Goal: Information Seeking & Learning: Learn about a topic

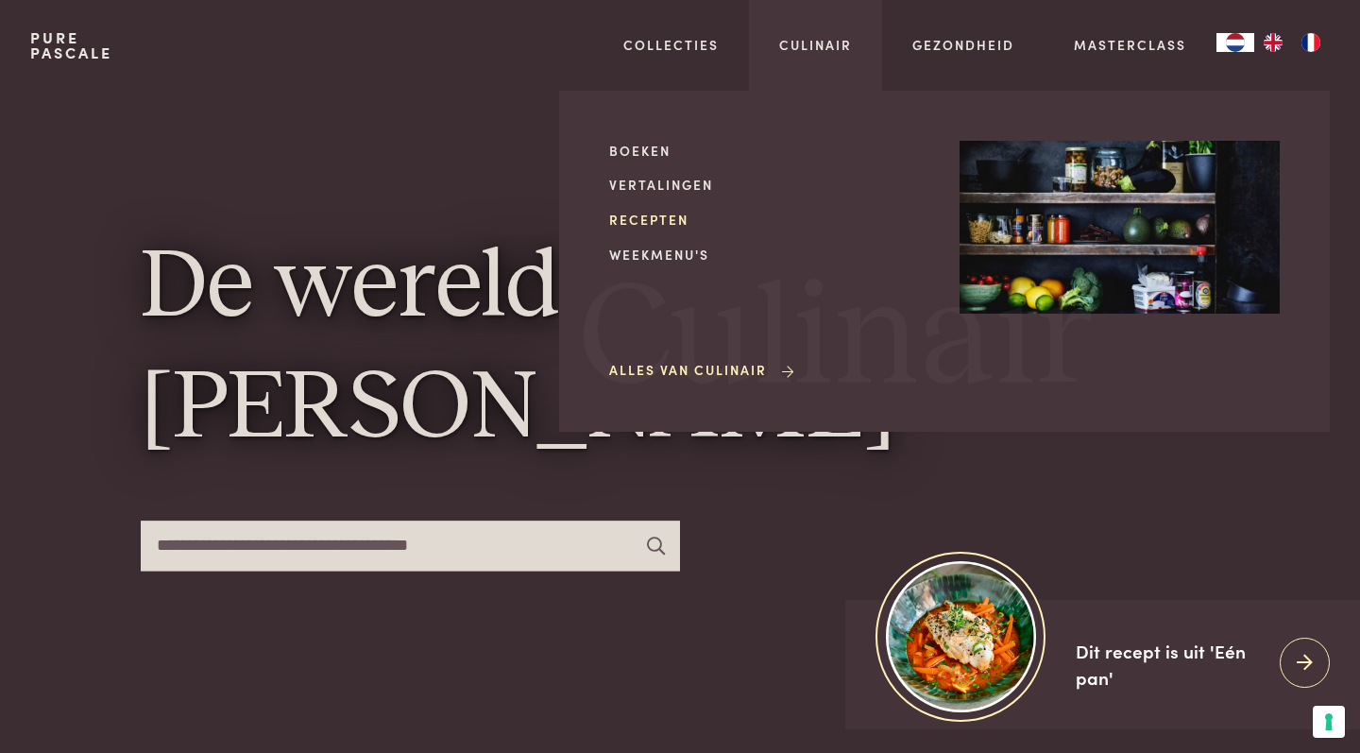
click at [670, 225] on link "Recepten" at bounding box center [769, 220] width 320 height 20
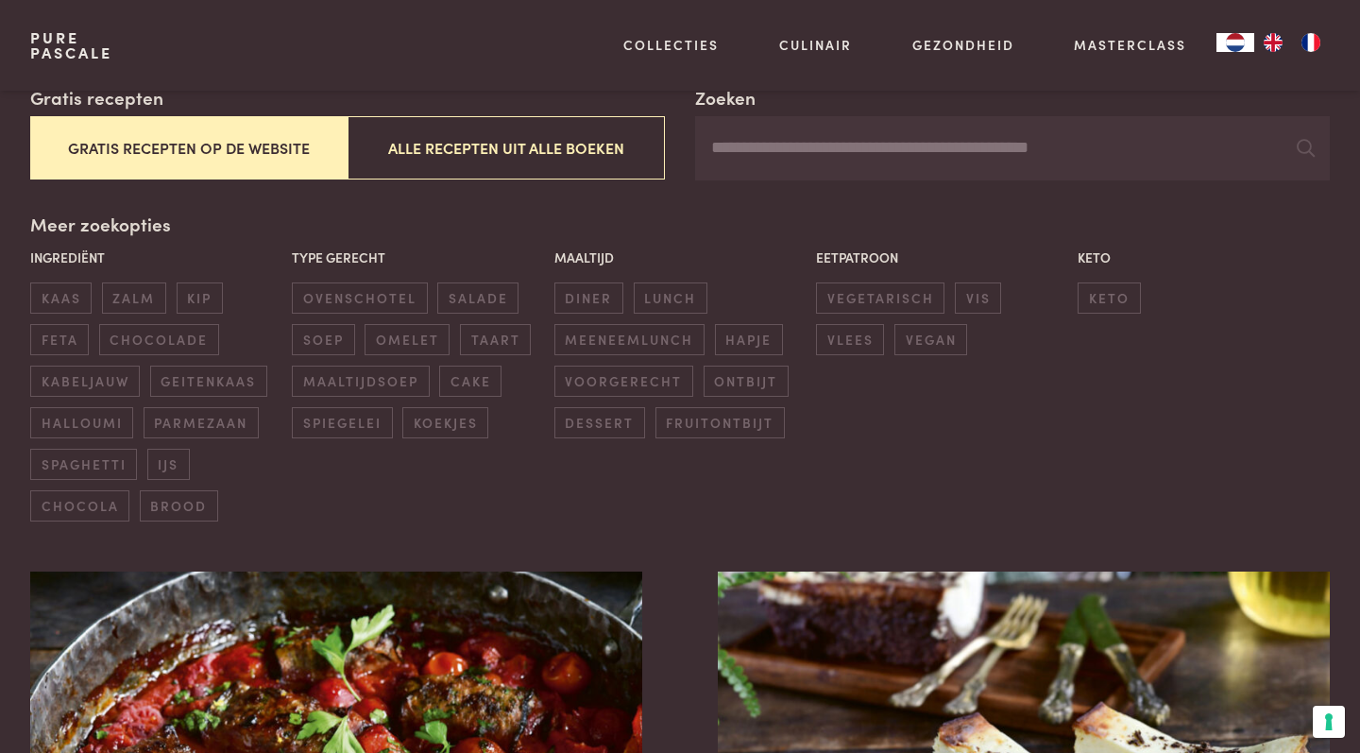
scroll to position [372, 0]
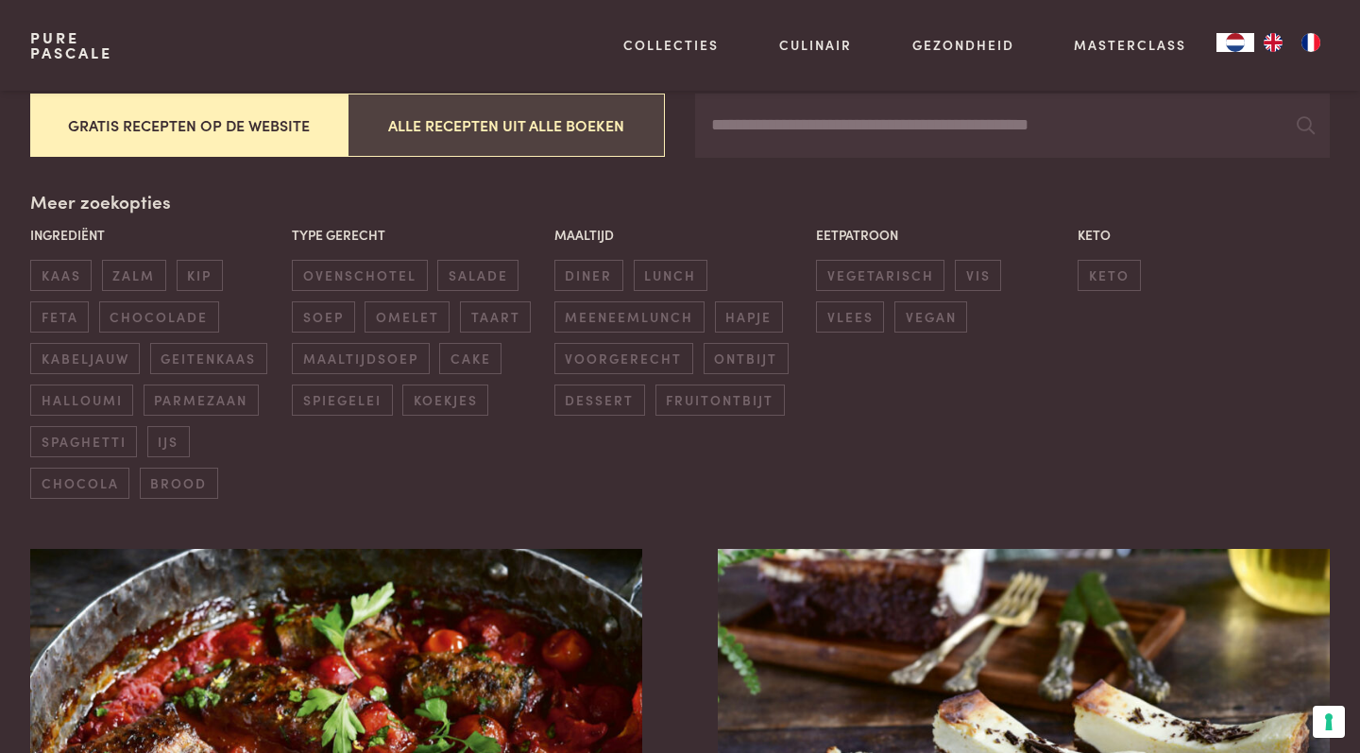
click at [549, 128] on button "Alle recepten uit alle boeken" at bounding box center [506, 124] width 317 height 63
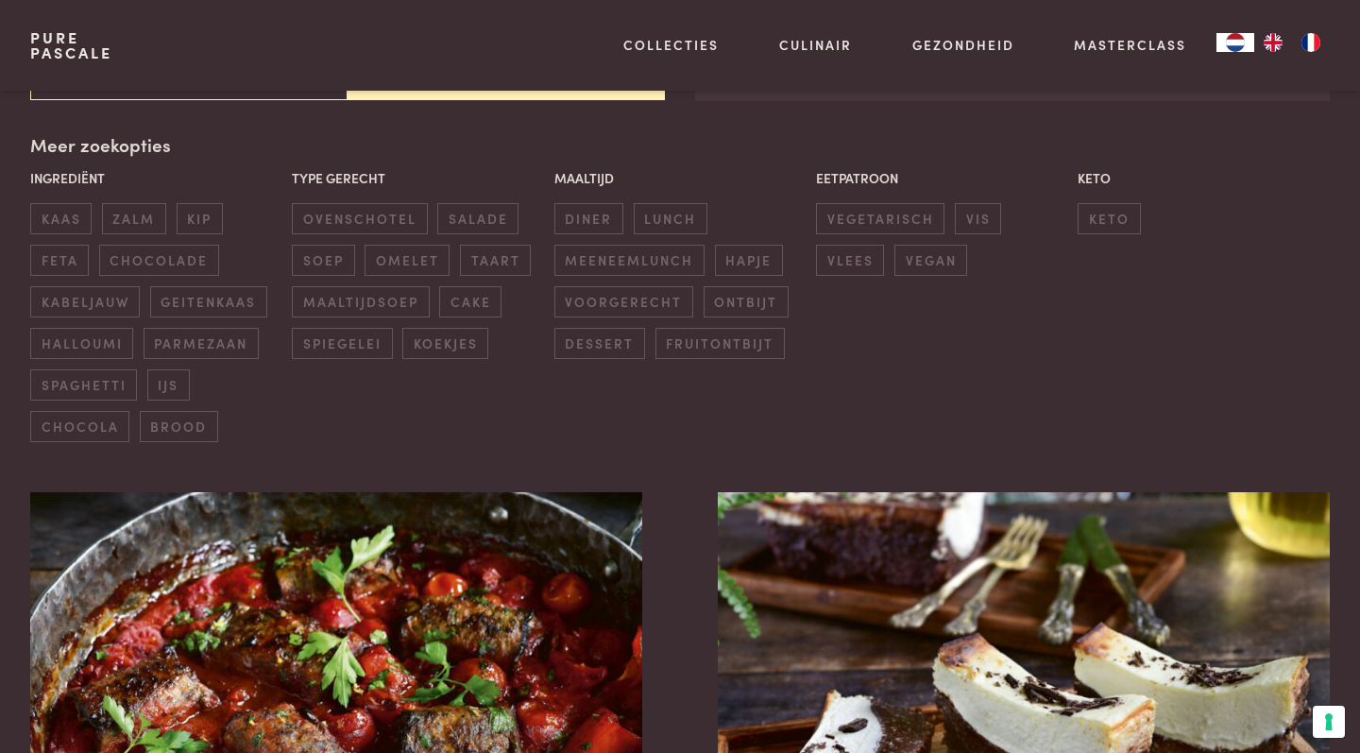
scroll to position [430, 0]
click at [716, 350] on span "fruitontbijt" at bounding box center [719, 342] width 129 height 31
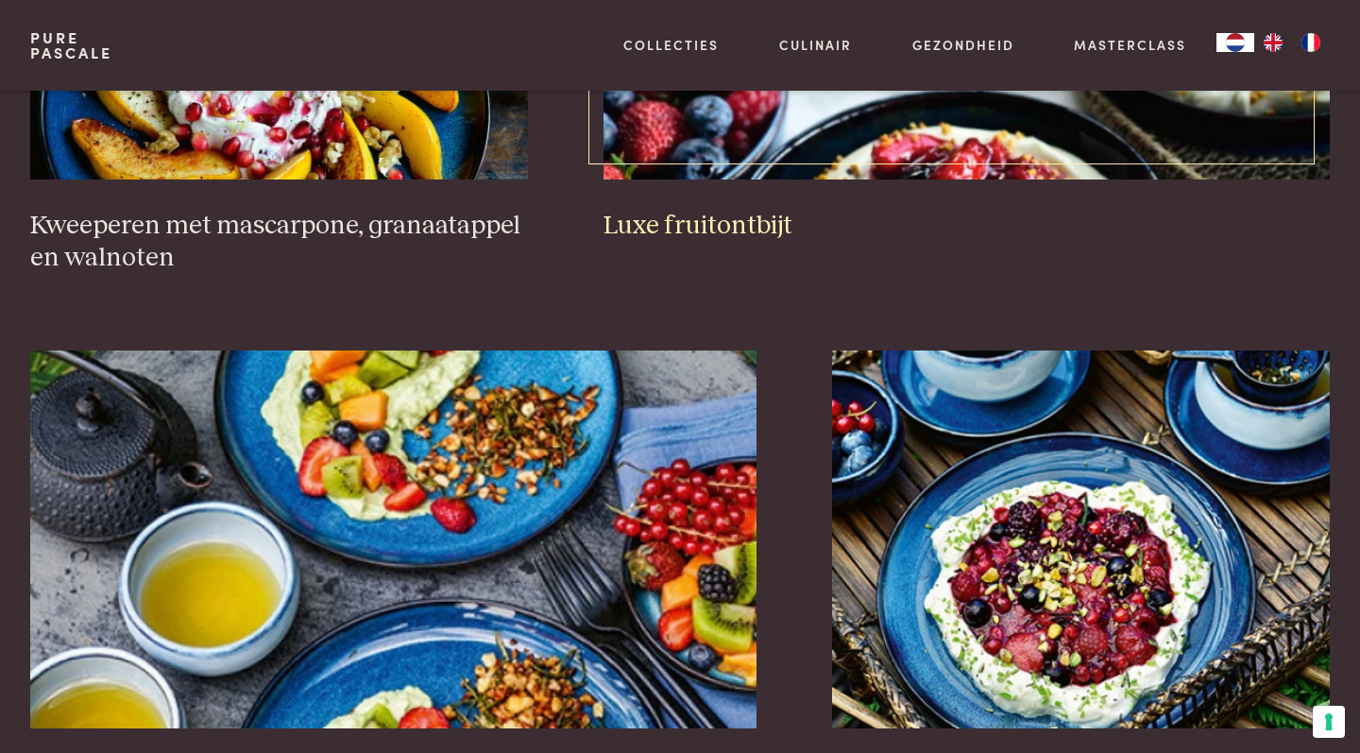
scroll to position [3460, 0]
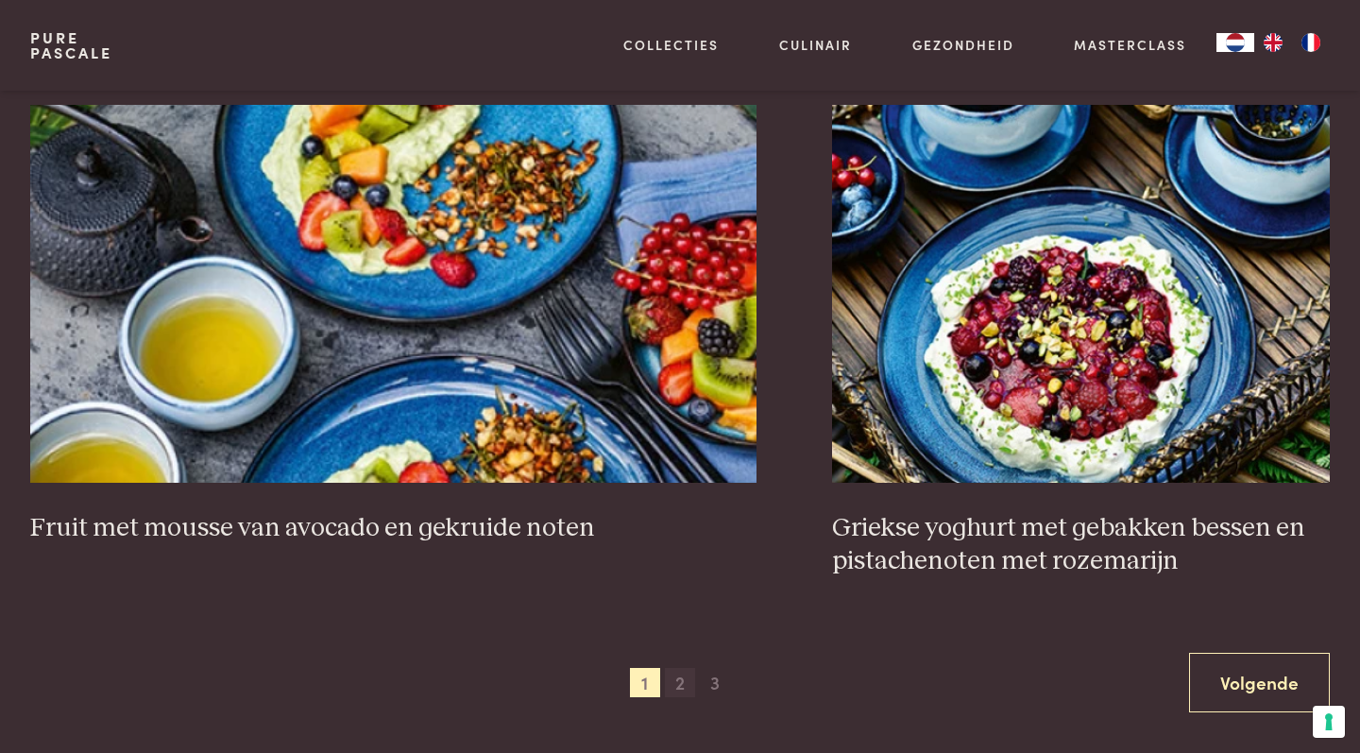
click at [680, 691] on span "2" at bounding box center [680, 683] width 30 height 30
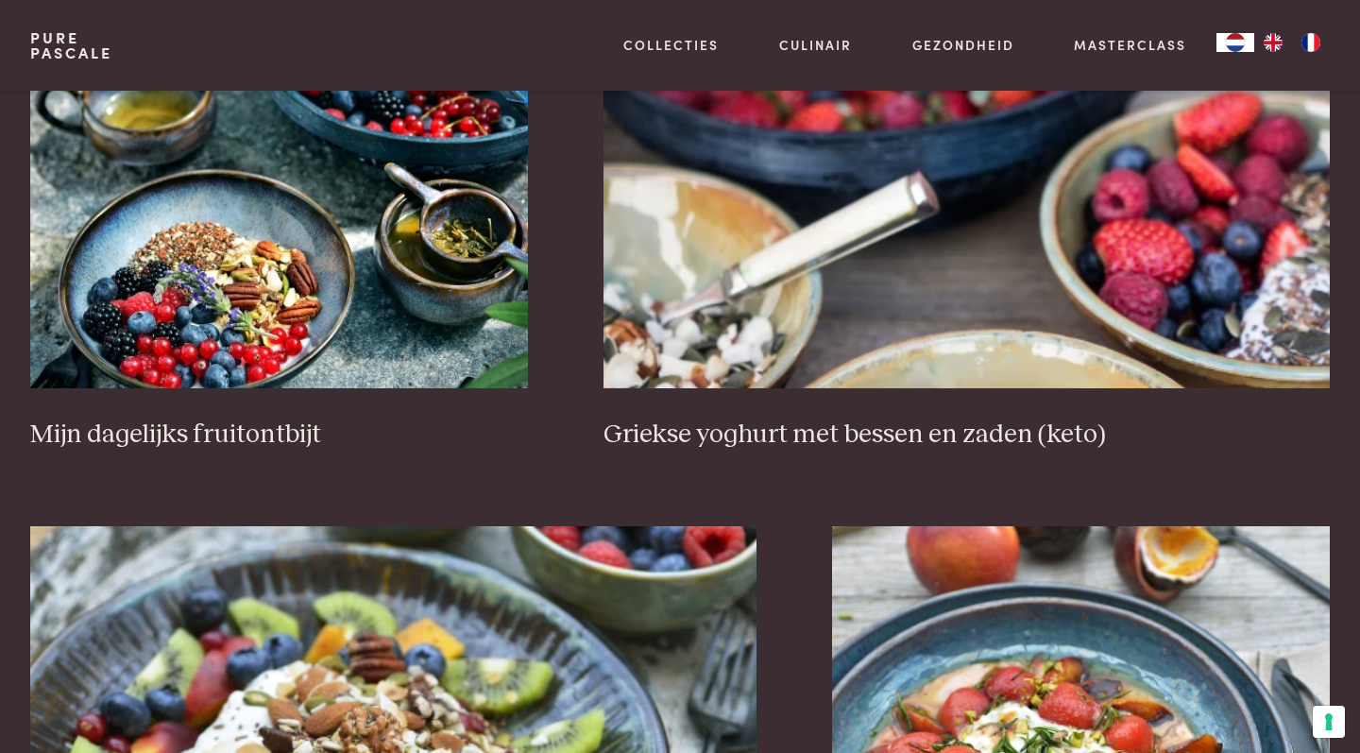
scroll to position [1389, 0]
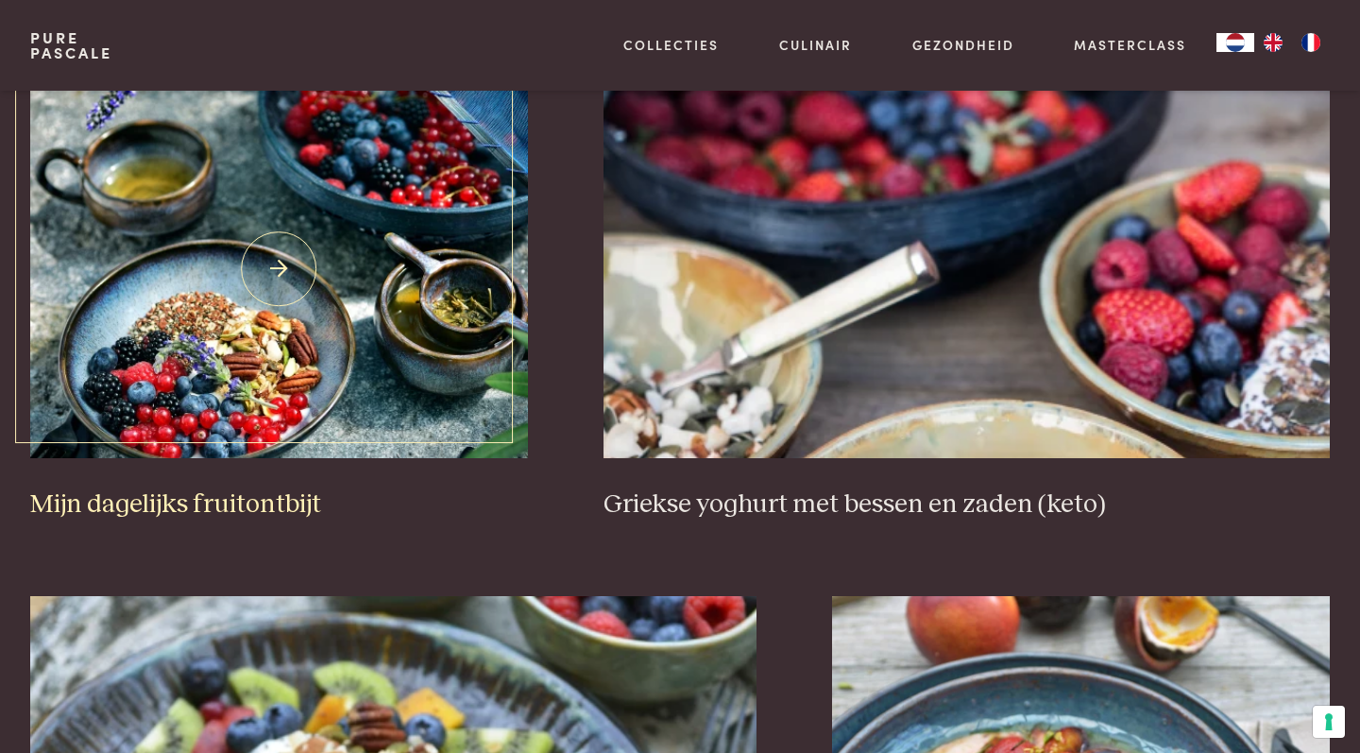
click at [264, 497] on h3 "Mijn dagelijks fruitontbijt" at bounding box center [279, 504] width 498 height 33
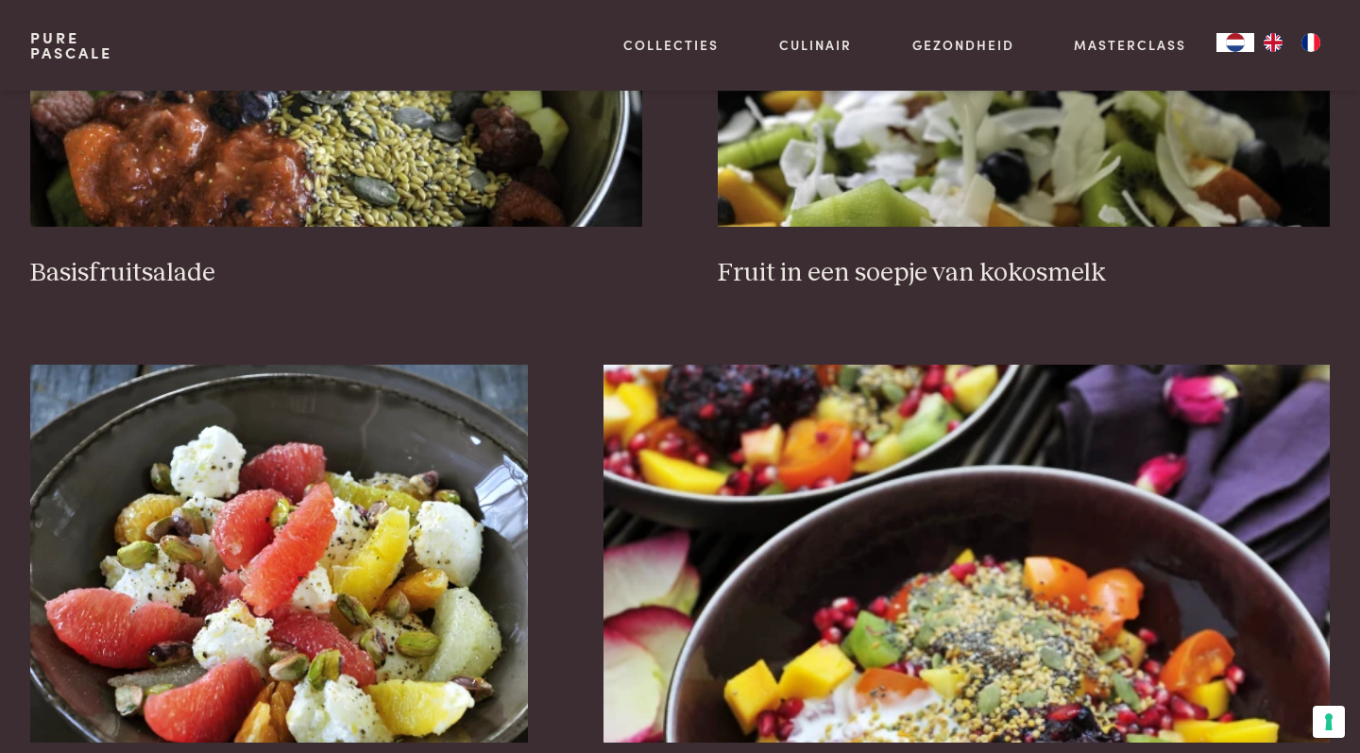
scroll to position [3587, 0]
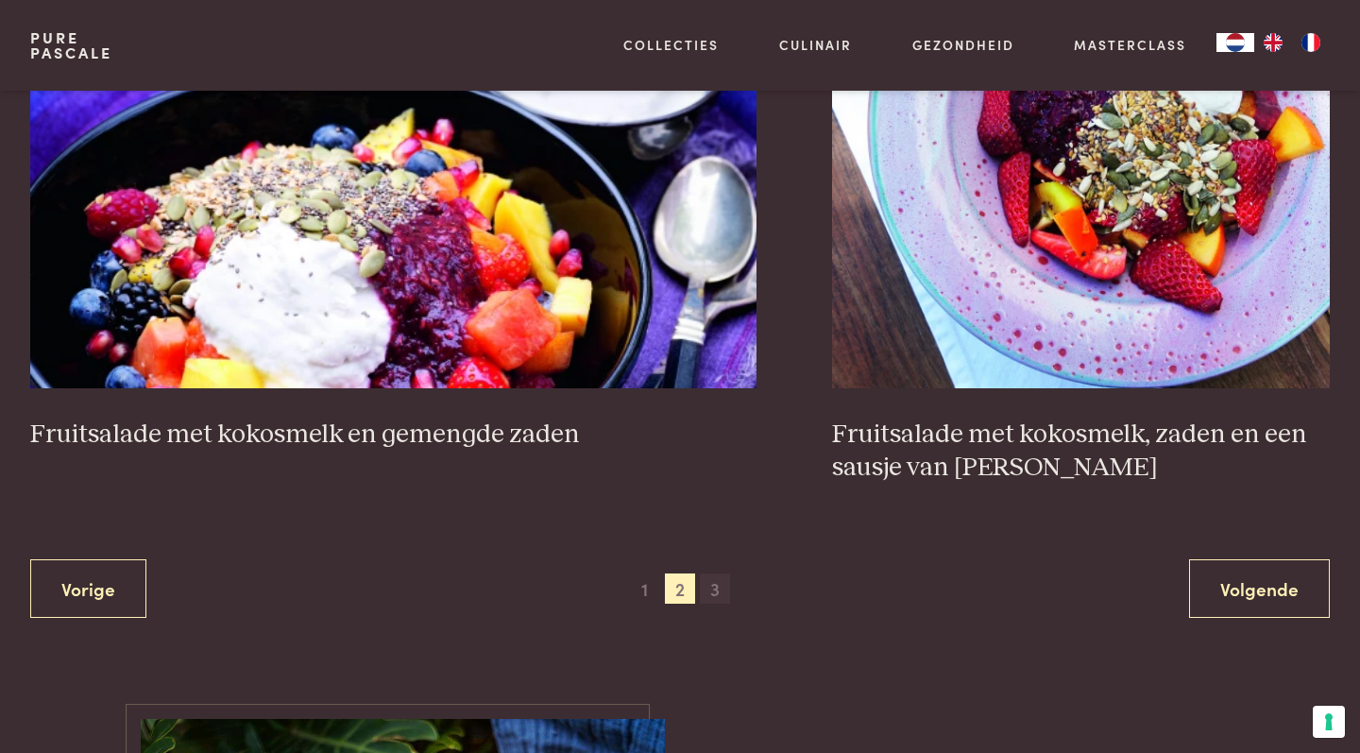
click at [709, 603] on span "3" at bounding box center [715, 588] width 30 height 30
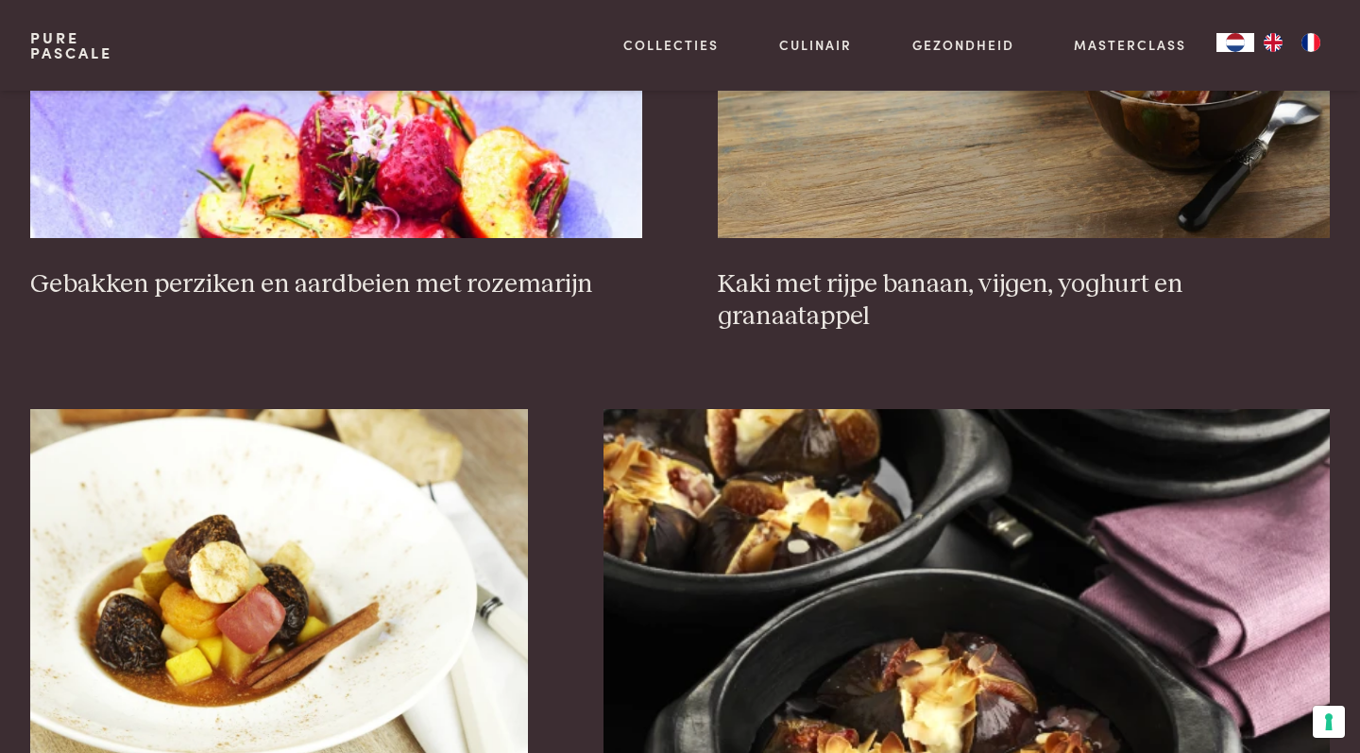
scroll to position [1349, 0]
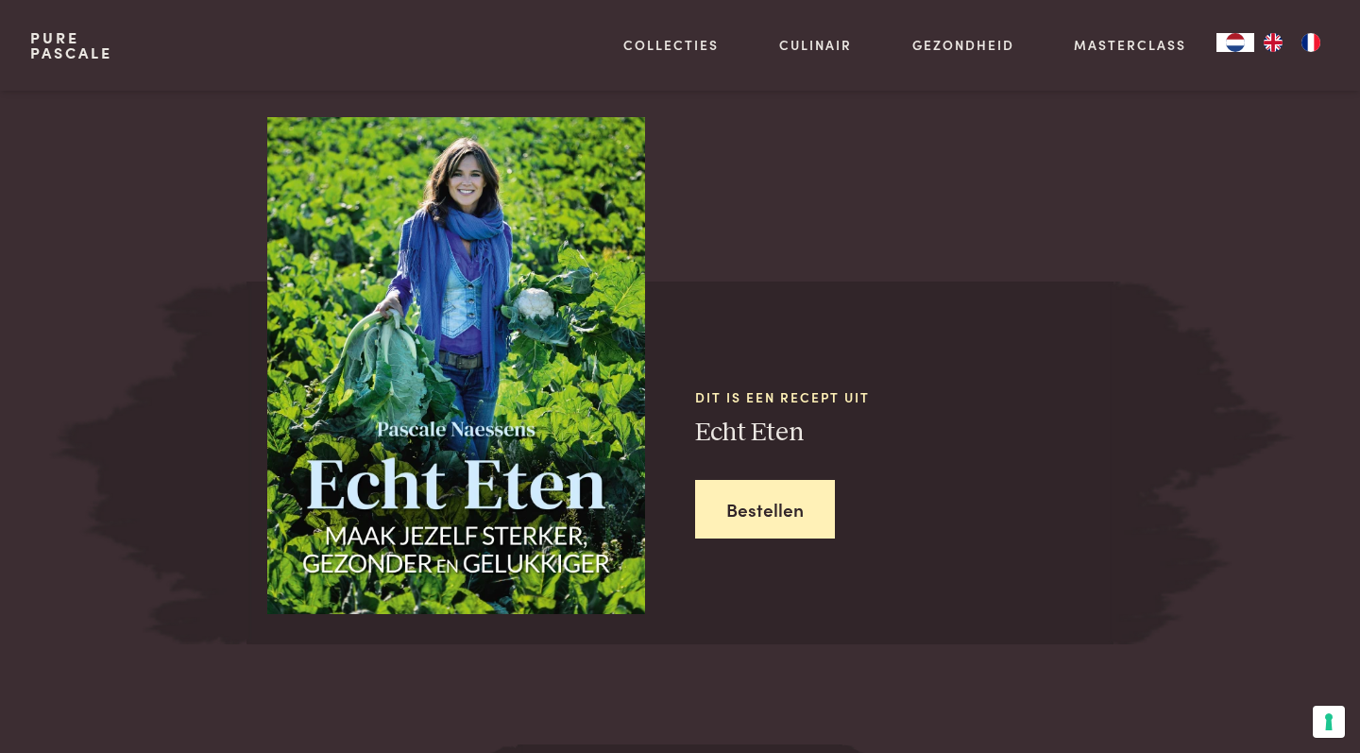
scroll to position [2531, 0]
